Goal: Task Accomplishment & Management: Manage account settings

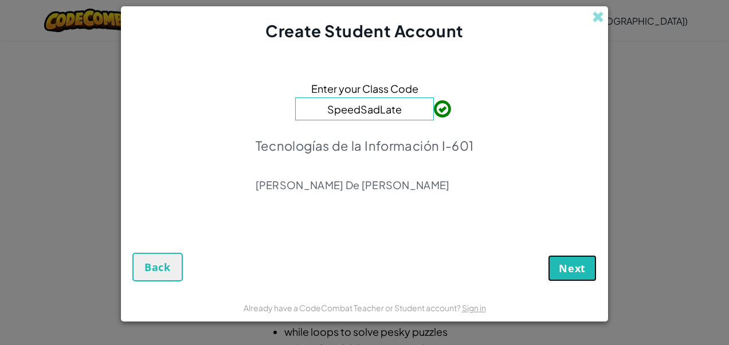
click at [565, 278] on button "Next" at bounding box center [572, 268] width 49 height 26
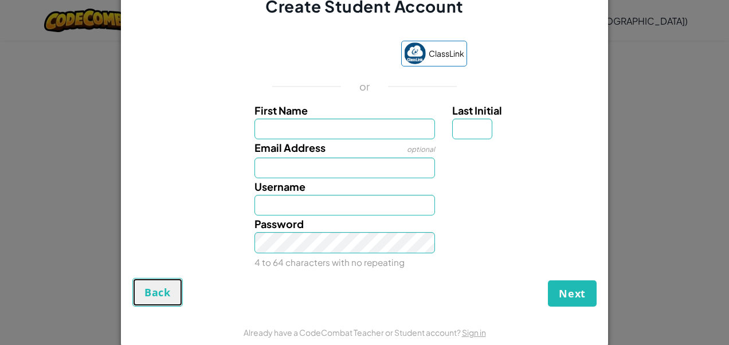
click at [165, 291] on span "Back" at bounding box center [157, 292] width 26 height 14
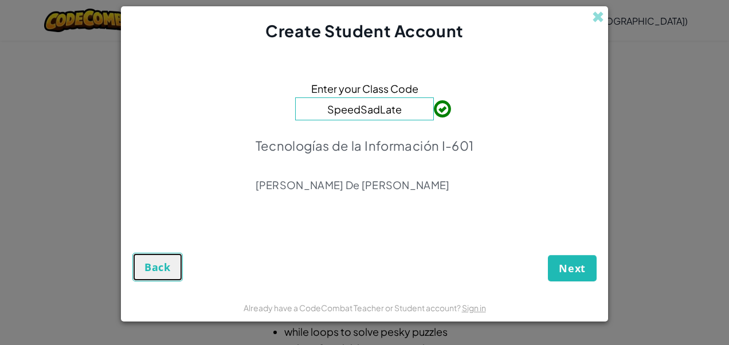
click at [174, 277] on button "Back" at bounding box center [157, 267] width 50 height 29
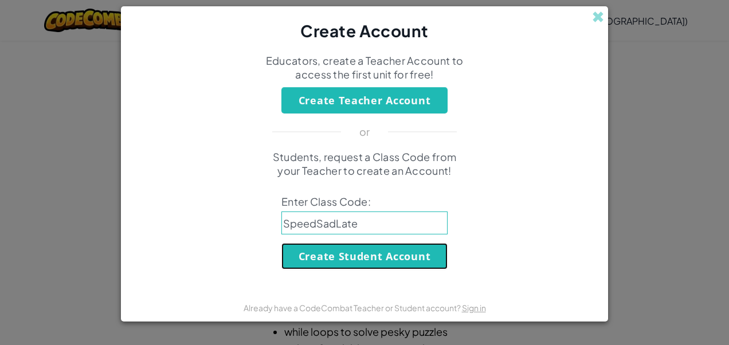
click at [347, 256] on button "Create Student Account" at bounding box center [364, 256] width 166 height 26
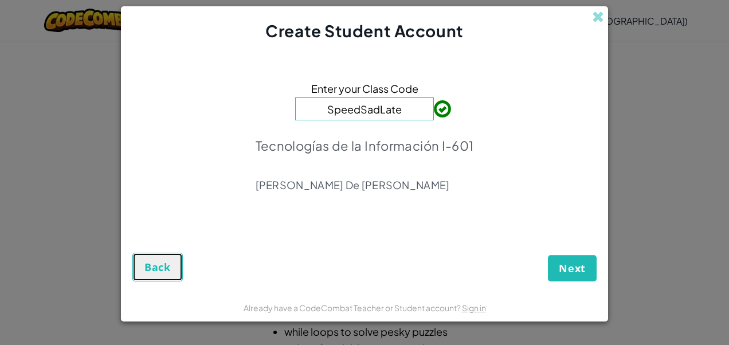
drag, startPoint x: 142, startPoint y: 260, endPoint x: 148, endPoint y: 258, distance: 7.1
click at [148, 258] on button "Back" at bounding box center [157, 267] width 50 height 29
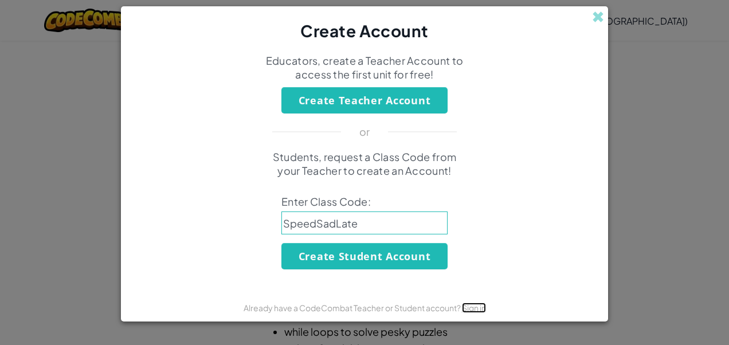
click at [481, 303] on link "Sign in" at bounding box center [474, 307] width 24 height 10
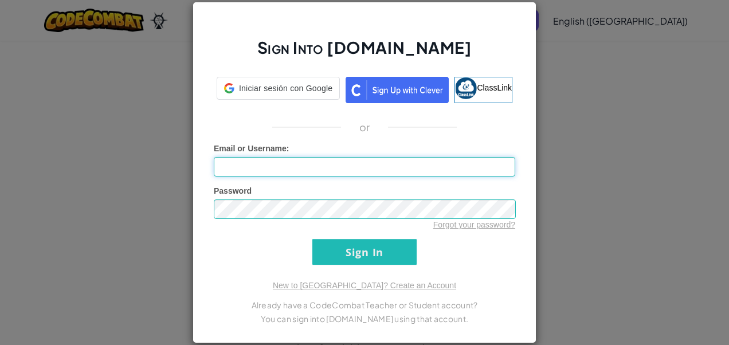
type input "[EMAIL_ADDRESS][DOMAIN_NAME]"
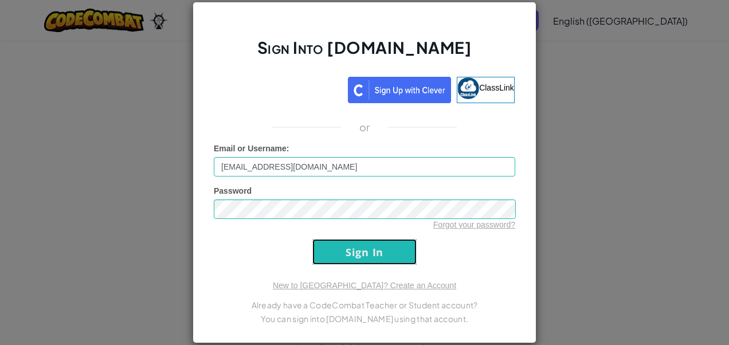
click at [341, 251] on input "Sign In" at bounding box center [364, 252] width 104 height 26
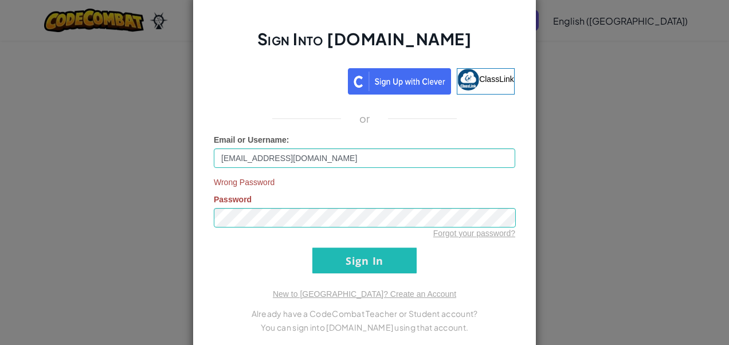
click at [447, 257] on form "Email or Username : [EMAIL_ADDRESS][DOMAIN_NAME] Wrong Password Password Forgot…" at bounding box center [364, 203] width 301 height 139
click at [463, 235] on link "Forgot your password?" at bounding box center [474, 233] width 82 height 9
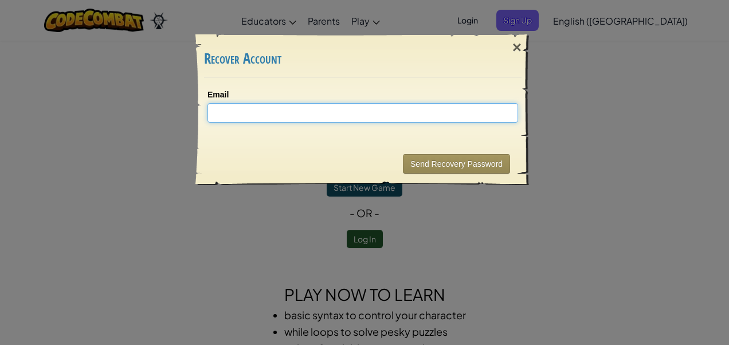
click at [453, 113] on input "Email" at bounding box center [362, 112] width 311 height 19
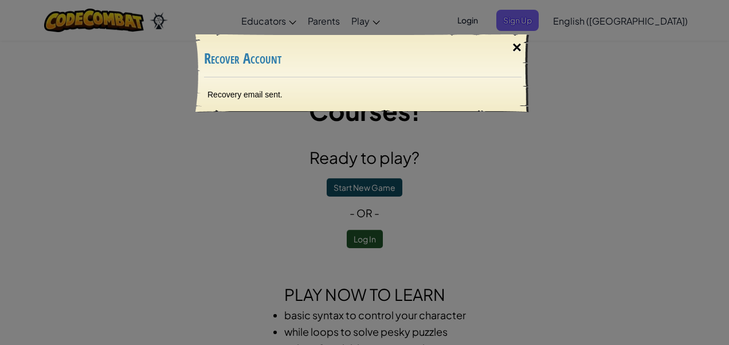
click at [513, 46] on div "×" at bounding box center [517, 47] width 26 height 33
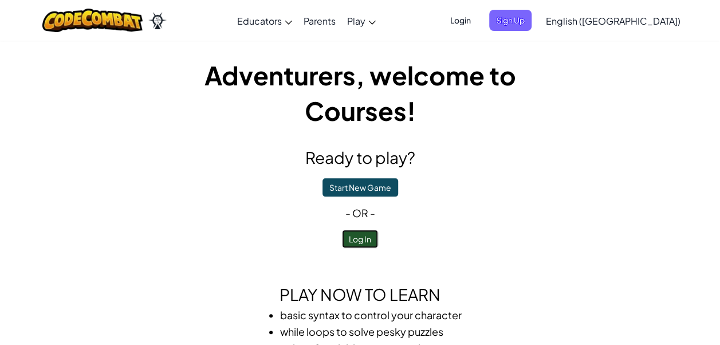
click at [363, 234] on button "Log In" at bounding box center [360, 239] width 36 height 18
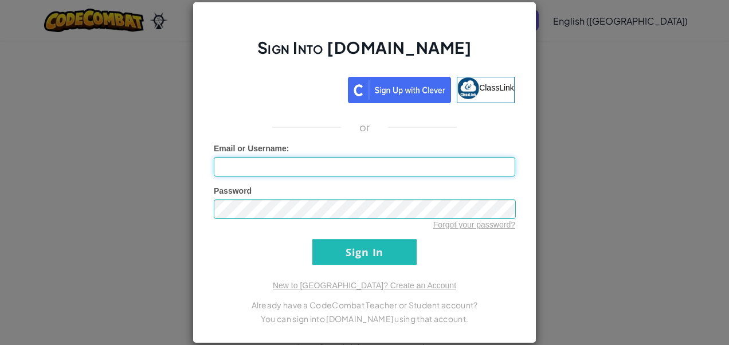
type input "[EMAIL_ADDRESS][DOMAIN_NAME]"
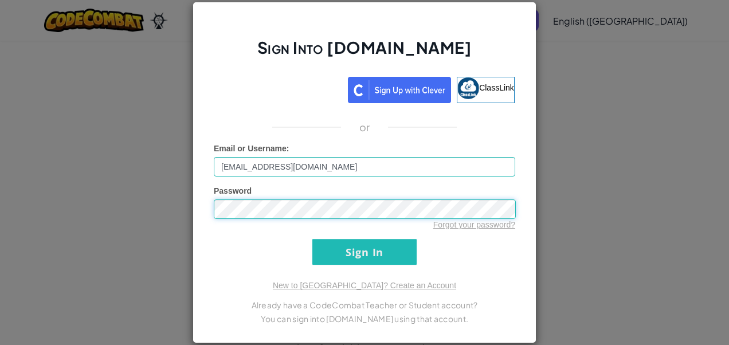
click at [312, 239] on input "Sign In" at bounding box center [364, 252] width 104 height 26
click at [446, 276] on div "Sign Into [DOMAIN_NAME] ClassLink or Email or Username : [EMAIL_ADDRESS][DOMAIN…" at bounding box center [364, 172] width 344 height 341
